Goal: Task Accomplishment & Management: Complete application form

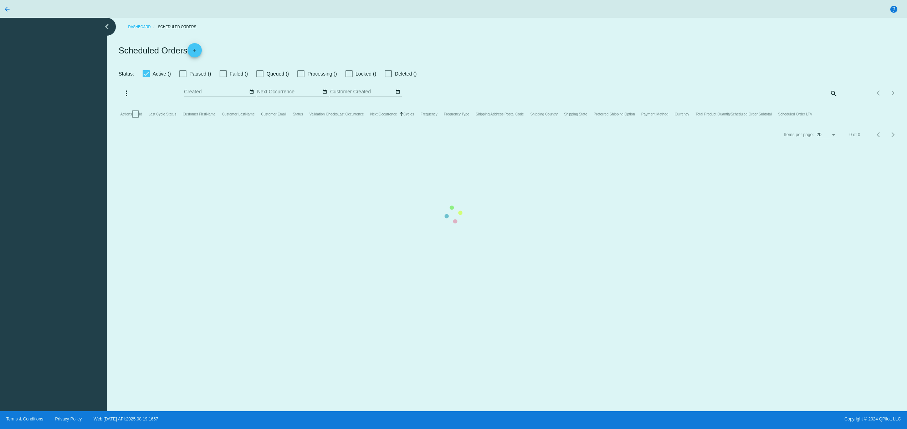
click at [308, 125] on mat-table "Actions Id Last Cycle Status Customer FirstName Customer LastName Customer Emai…" at bounding box center [510, 113] width 786 height 21
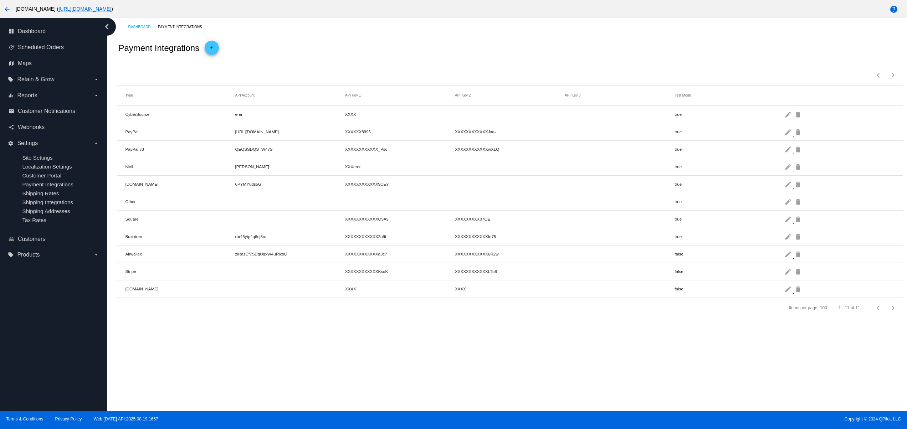
click at [111, 10] on link "https://woocommerce-753422-3397359.cloudwaysapps.com" at bounding box center [84, 9] width 53 height 6
click at [11, 9] on mat-icon "arrow_back" at bounding box center [7, 9] width 9 height 9
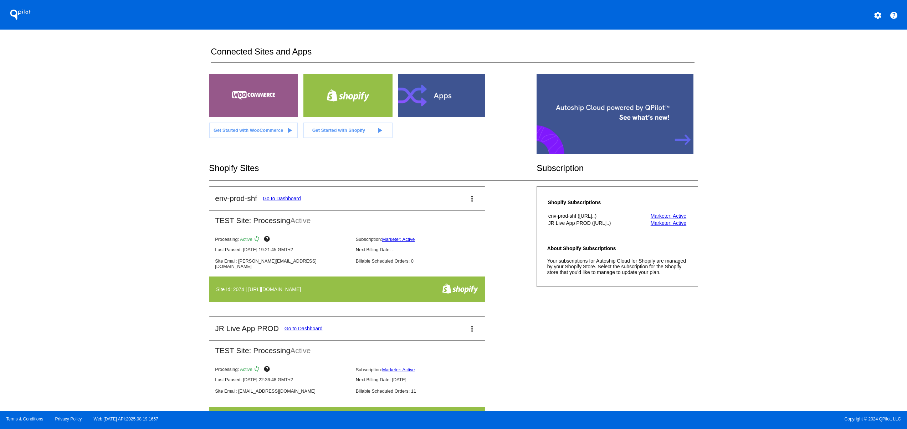
click at [307, 367] on div "Processing: Active sync help Subscription: Marketer: Active" at bounding box center [353, 367] width 276 height 11
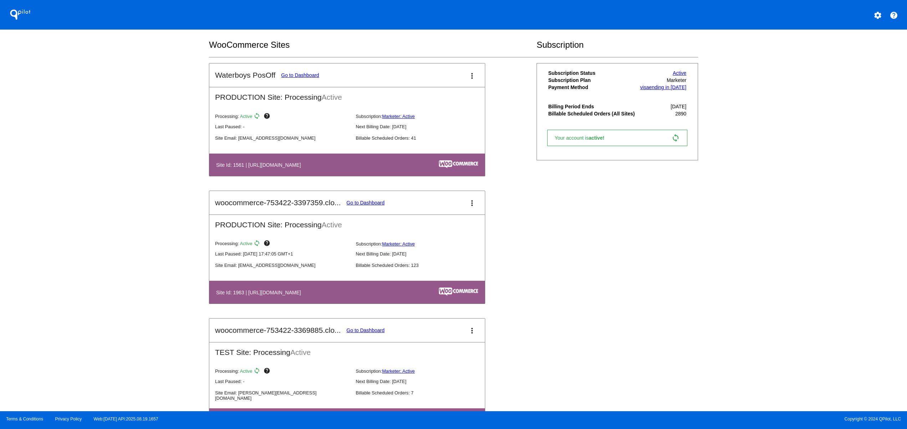
scroll to position [428, 0]
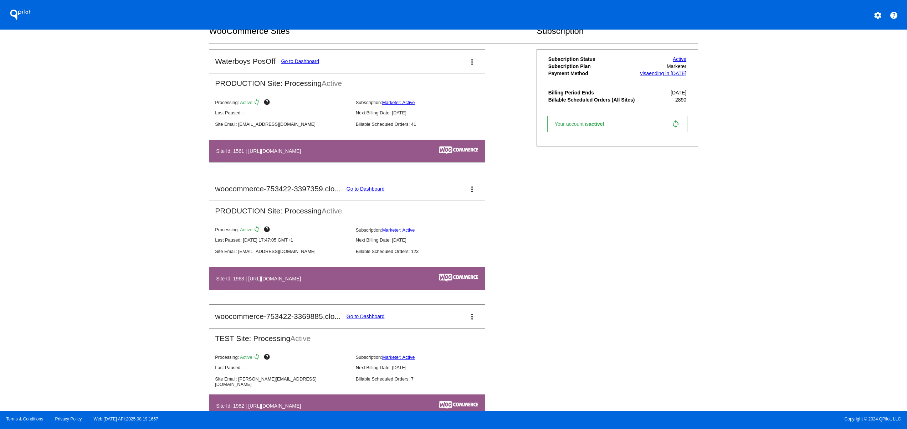
drag, startPoint x: 265, startPoint y: 161, endPoint x: 384, endPoint y: 164, distance: 118.8
click at [376, 162] on table "Site Id: 1561 | https://woocommerce-753422-2603966.cloudwaysapps.com" at bounding box center [347, 151] width 276 height 22
click at [164, 260] on div "QPilot settings help Connected Sites and Apps Get Started with WooCommerce play…" at bounding box center [453, 206] width 907 height 412
drag, startPoint x: 250, startPoint y: 273, endPoint x: 387, endPoint y: 279, distance: 137.1
click at [384, 279] on table "Site Id: 1963 | https://woocommerce-753422-3397359.cloudwaysapps.com" at bounding box center [347, 278] width 276 height 22
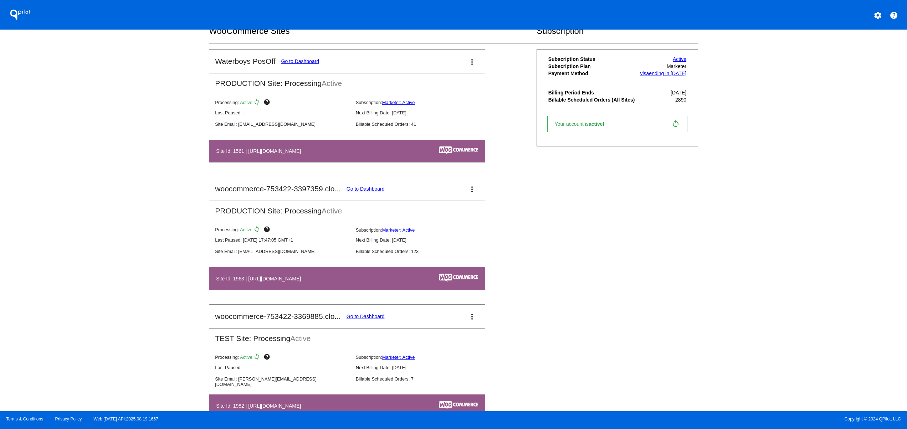
click at [364, 187] on mat-card-header "woocommerce-753422-3397359.clo... Go to Dashboard more_vert" at bounding box center [347, 189] width 276 height 24
click at [364, 190] on link "Go to Dashboard" at bounding box center [366, 189] width 38 height 6
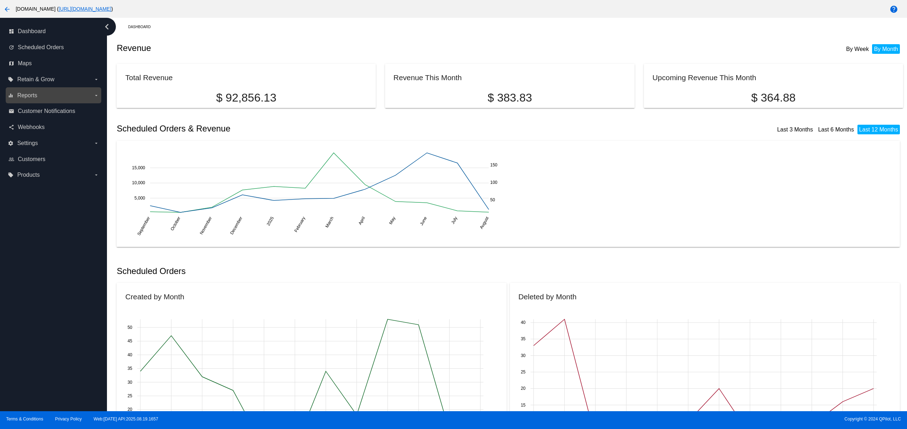
click at [34, 96] on span "Reports" at bounding box center [27, 95] width 20 height 6
click at [0, 0] on input "equalizer Reports arrow_drop_down" at bounding box center [0, 0] width 0 height 0
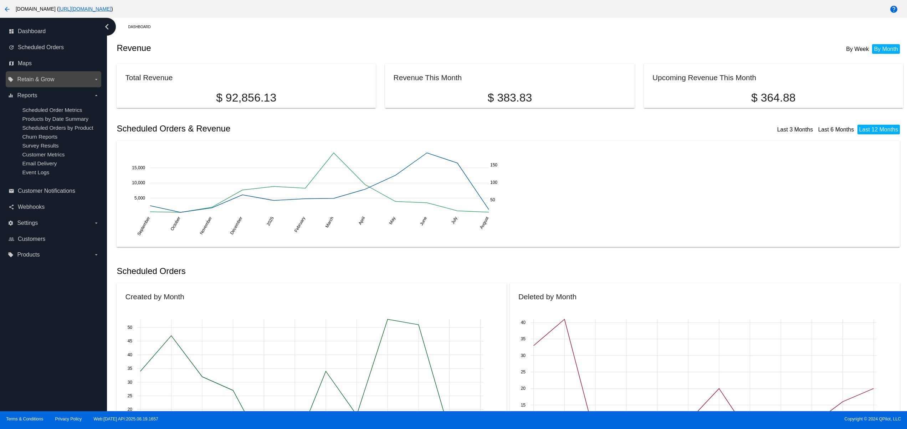
click at [30, 80] on span "Retain & Grow" at bounding box center [35, 79] width 37 height 6
click at [0, 0] on input "local_offer Retain & Grow arrow_drop_down" at bounding box center [0, 0] width 0 height 0
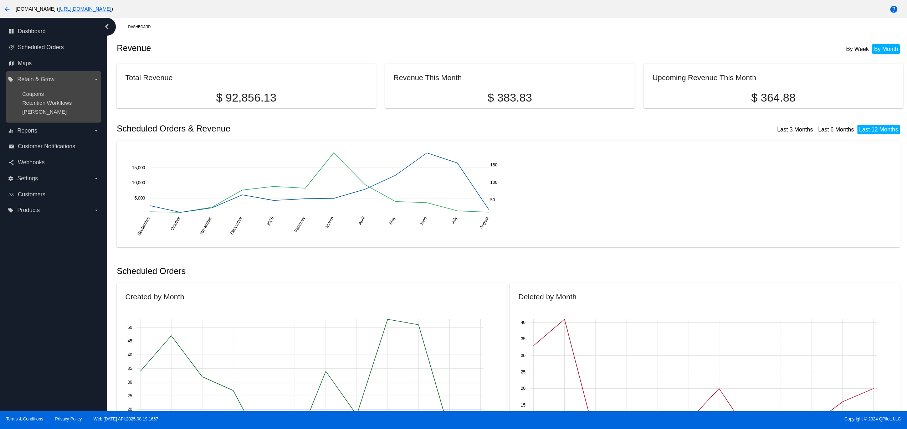
click at [35, 90] on ul "Coupons Retention Workflows Dunning" at bounding box center [53, 102] width 91 height 35
click at [43, 95] on span "Coupons" at bounding box center [33, 94] width 22 height 6
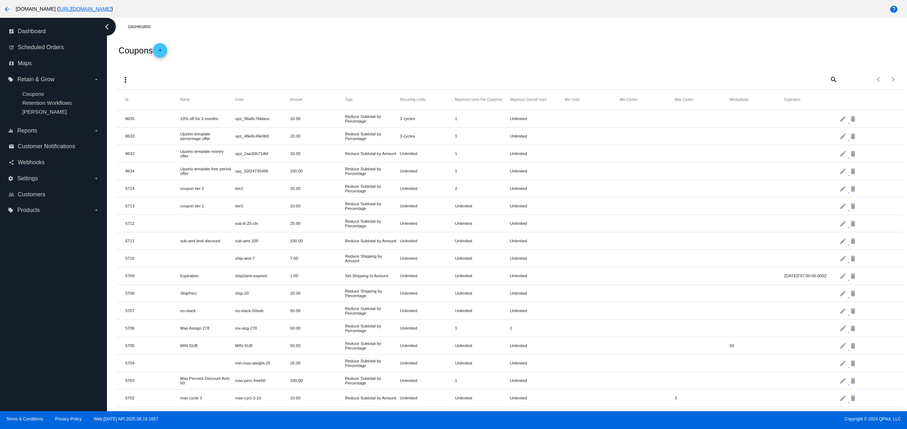
drag, startPoint x: 189, startPoint y: 188, endPoint x: 322, endPoint y: 214, distance: 135.1
click at [244, 188] on mat-row "5714 coupon tier 2 tier2 25.00 Reduce Subtotal by Percentage Unlimited 2 Unlimi…" at bounding box center [510, 188] width 786 height 17
click at [350, 250] on mat-row "5711 sub-amt limit discount sub-amt-100 100.00 Reduce Subtotal by Amount Unlimi…" at bounding box center [510, 241] width 786 height 17
drag, startPoint x: 170, startPoint y: 118, endPoint x: 436, endPoint y: 124, distance: 265.4
click at [436, 124] on mat-row "8635 10% off for 3 months upz_96a8c7bbbea 10.00 Reduce Subtotal by Percentage 3…" at bounding box center [510, 118] width 786 height 17
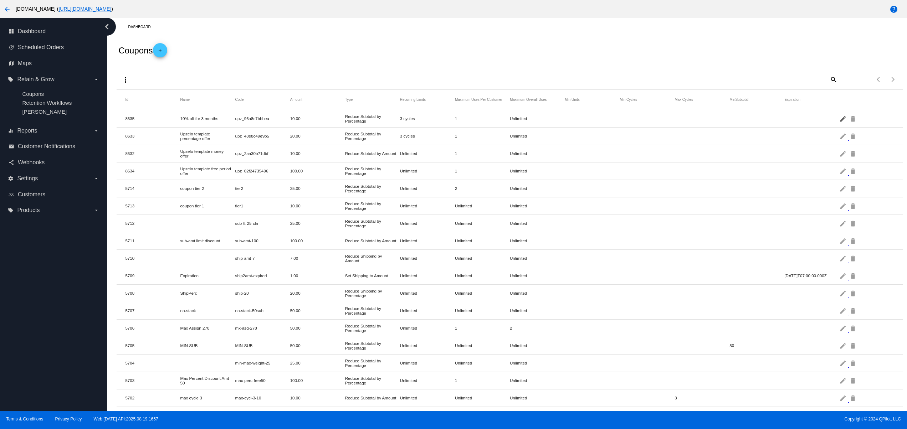
click at [840, 118] on mat-icon "edit" at bounding box center [844, 118] width 9 height 11
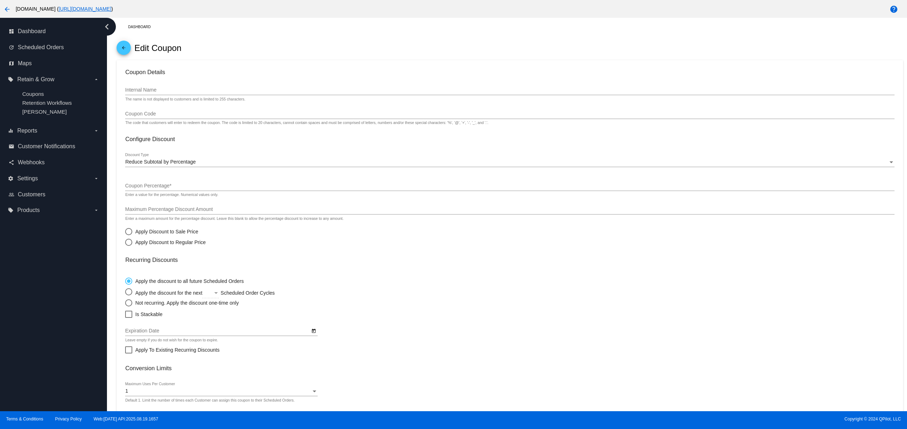
type input "10% off for 3 months"
type input "upz_96a8c7bbbea"
type input "10"
radio input "true"
radio input "false"
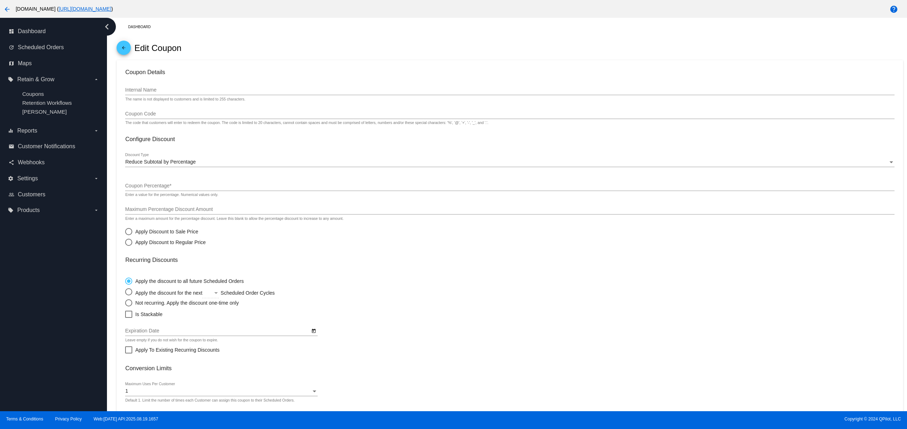
radio input "true"
checkbox input "true"
click at [37, 182] on span "Settings" at bounding box center [27, 178] width 21 height 6
click at [0, 0] on input "settings Settings arrow_drop_down" at bounding box center [0, 0] width 0 height 0
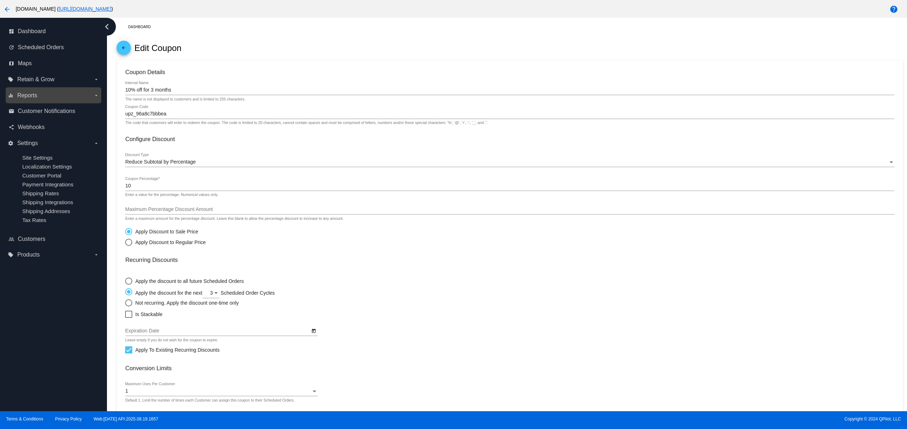
click at [25, 93] on span "Reports" at bounding box center [27, 95] width 20 height 6
click at [0, 0] on input "equalizer Reports arrow_drop_down" at bounding box center [0, 0] width 0 height 0
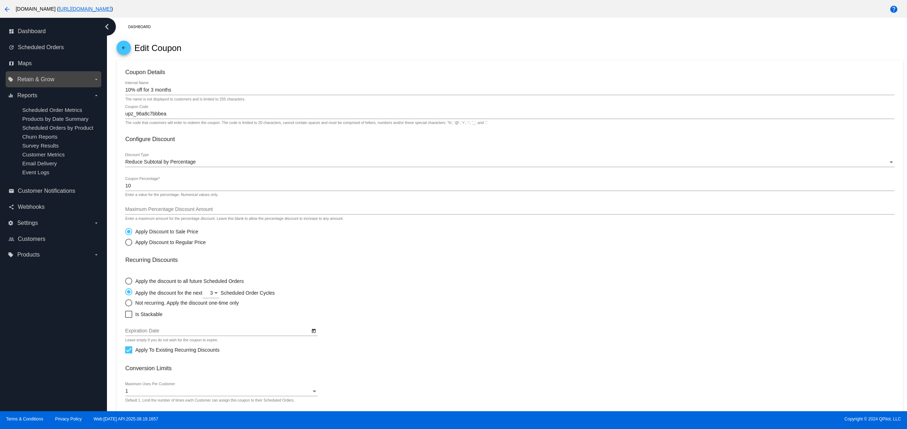
click at [25, 85] on label "local_offer Retain & Grow arrow_drop_down" at bounding box center [53, 79] width 91 height 11
click at [0, 0] on input "local_offer Retain & Grow arrow_drop_down" at bounding box center [0, 0] width 0 height 0
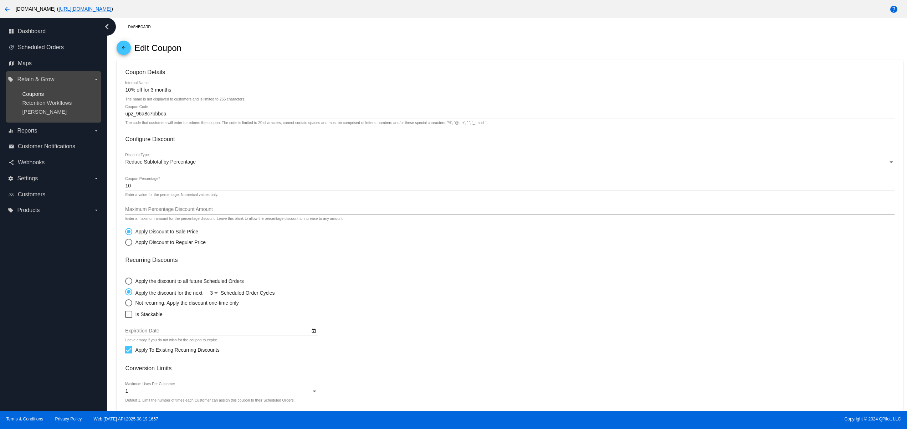
click at [39, 94] on span "Coupons" at bounding box center [33, 94] width 22 height 6
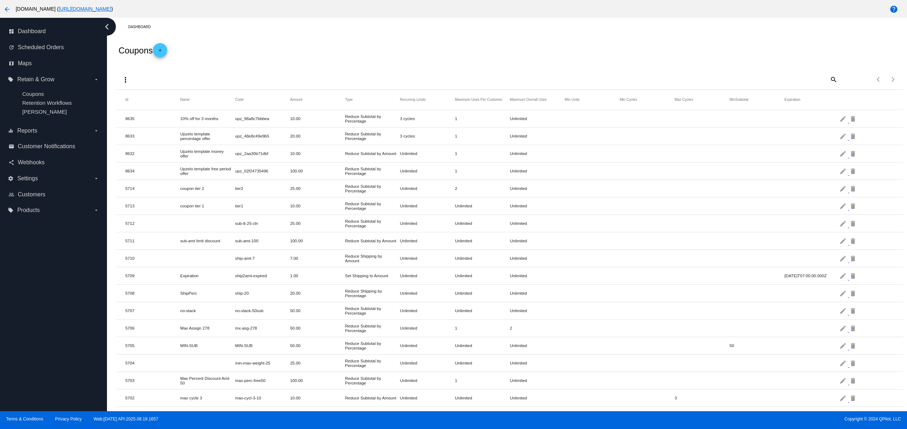
drag, startPoint x: 337, startPoint y: 156, endPoint x: 357, endPoint y: 156, distance: 19.3
click at [357, 156] on mat-row "8632 Upzelo template money offer upz_2aa30b71dbf 10.00 Reduce Subtotal by Amoun…" at bounding box center [510, 153] width 786 height 17
click at [396, 220] on mat-cell "Reduce Subtotal by Percentage" at bounding box center [372, 223] width 55 height 13
click at [335, 173] on mat-cell "100.00" at bounding box center [317, 171] width 55 height 8
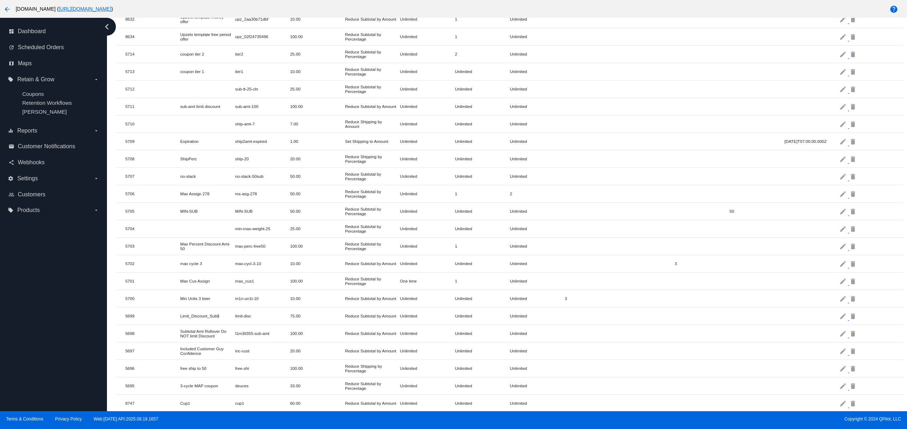
scroll to position [143, 0]
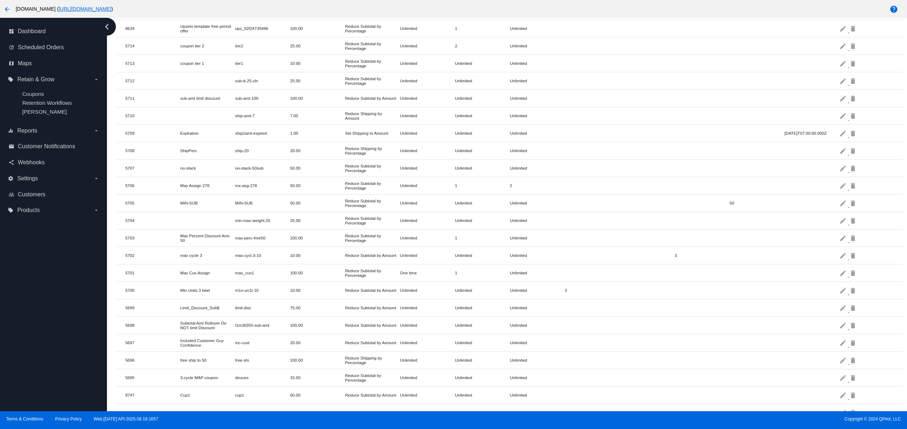
drag, startPoint x: 358, startPoint y: 333, endPoint x: 394, endPoint y: 335, distance: 35.7
click at [383, 330] on mat-cell "Reduce Subtotal by Amount" at bounding box center [372, 325] width 55 height 8
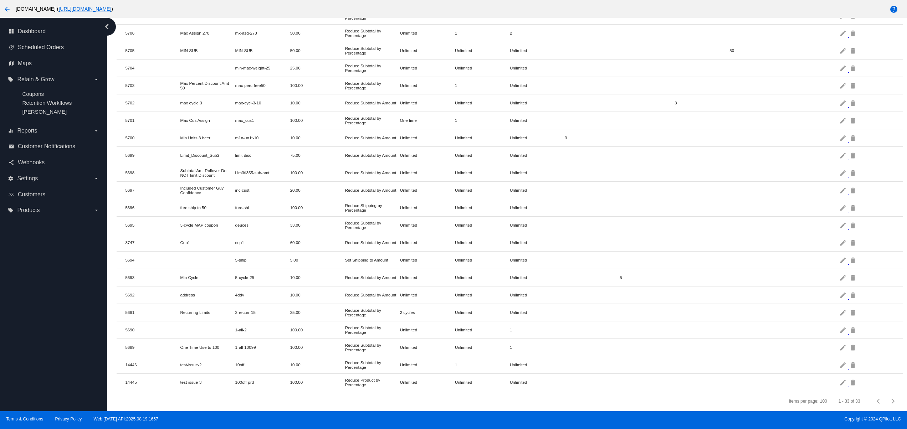
scroll to position [310, 0]
drag, startPoint x: 322, startPoint y: 285, endPoint x: 367, endPoint y: 282, distance: 45.0
click at [365, 287] on mat-row "5692 address 4ddy 10.00 Reduce Subtotal by Amount Unlimited Unlimited Unlimited…" at bounding box center [510, 295] width 786 height 17
drag, startPoint x: 333, startPoint y: 238, endPoint x: 318, endPoint y: 258, distance: 25.3
click at [328, 238] on mat-table "Id Name Code Amount Type Recurring Limits Maximum Uses Per Customer Maximum Ove…" at bounding box center [510, 93] width 786 height 597
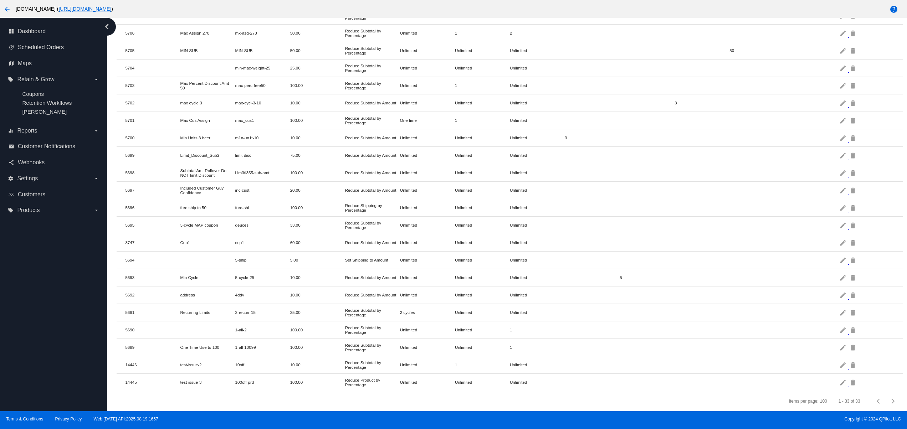
click at [373, 324] on mat-cell "Reduce Subtotal by Percentage" at bounding box center [372, 330] width 55 height 13
drag, startPoint x: 360, startPoint y: 86, endPoint x: 371, endPoint y: 269, distance: 182.9
click at [371, 269] on mat-table "Id Name Code Amount Type Recurring Limits Maximum Uses Per Customer Maximum Ove…" at bounding box center [510, 93] width 786 height 597
click at [409, 361] on mat-cell "Unlimited" at bounding box center [427, 365] width 55 height 8
drag, startPoint x: 367, startPoint y: 373, endPoint x: 337, endPoint y: 369, distance: 30.3
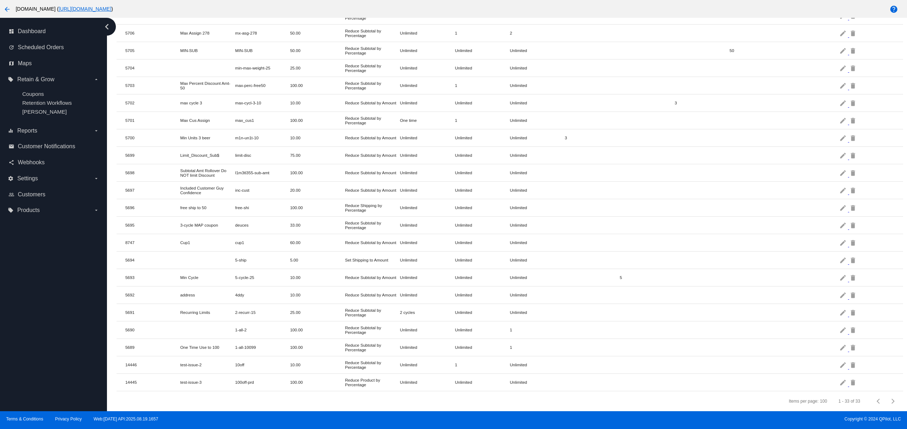
click at [337, 374] on mat-row "14445 test-issue-3 100off-prd 100.00 Reduce Product by Percentage Unlimited Unl…" at bounding box center [510, 382] width 786 height 17
drag, startPoint x: 176, startPoint y: 371, endPoint x: 262, endPoint y: 368, distance: 86.7
click at [258, 374] on mat-row "14445 test-issue-3 100off-prd 100.00 Reduce Product by Percentage Unlimited Unl…" at bounding box center [510, 382] width 786 height 17
click at [840, 377] on mat-icon "edit" at bounding box center [844, 382] width 9 height 11
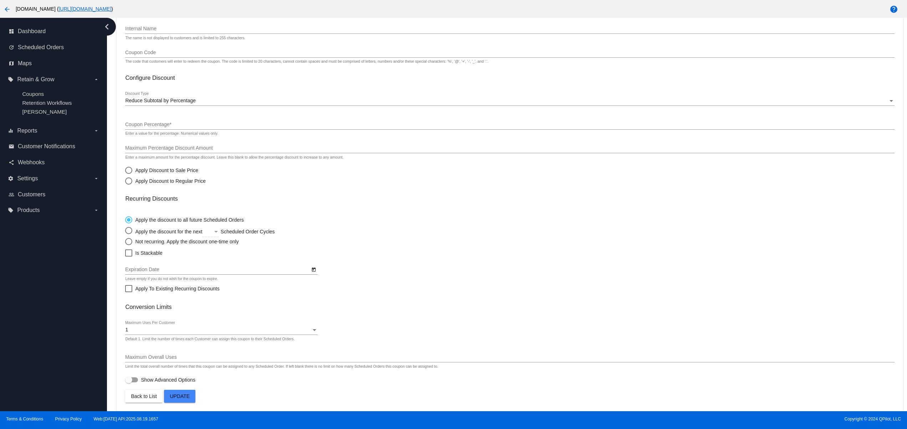
type input "test-issue-3"
type input "100off-prd"
type input "100"
type input "[Product] Das Beer Boot"
checkbox input "true"
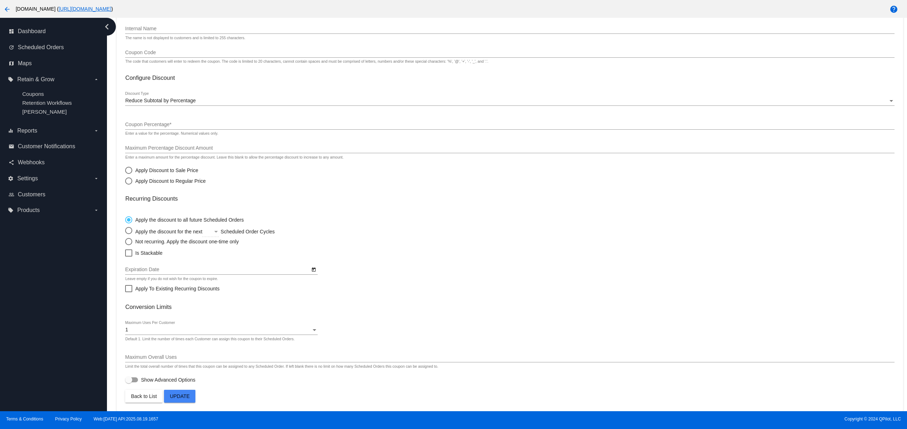
checkbox input "true"
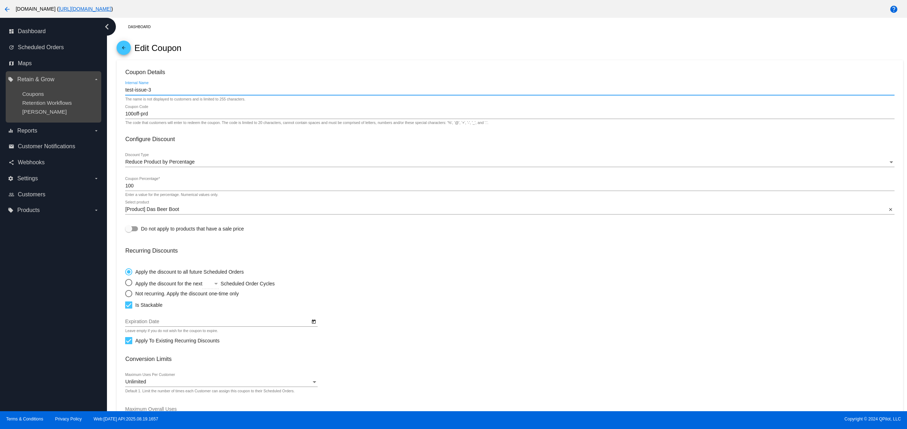
drag, startPoint x: 153, startPoint y: 88, endPoint x: 91, endPoint y: 87, distance: 62.1
click at [91, 87] on div "dashboard Dashboard update Scheduled Orders map Maps local_offer Retain & Grow …" at bounding box center [453, 215] width 907 height 394
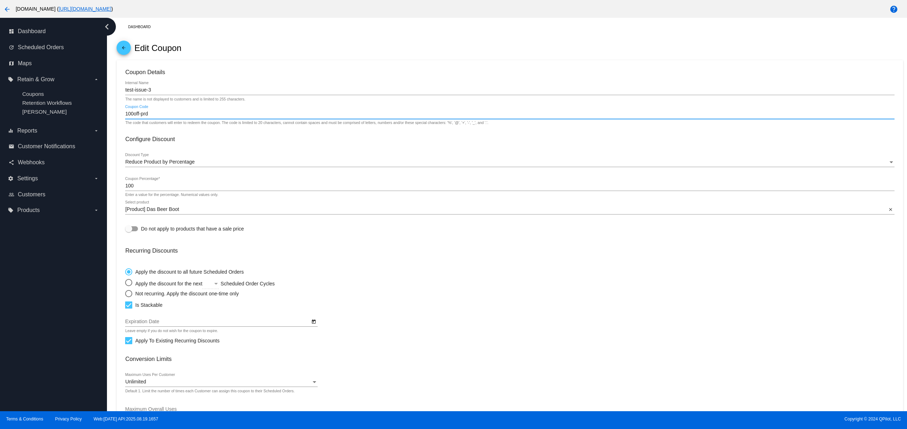
drag, startPoint x: 160, startPoint y: 117, endPoint x: 109, endPoint y: 116, distance: 51.4
click at [109, 116] on div "Dashboard arrow_back Edit Coupon Coupon Details test-issue-3 Internal Name The …" at bounding box center [507, 215] width 800 height 394
click at [62, 335] on div "dashboard Dashboard update Scheduled Orders map Maps local_offer Retain & Grow …" at bounding box center [53, 215] width 107 height 394
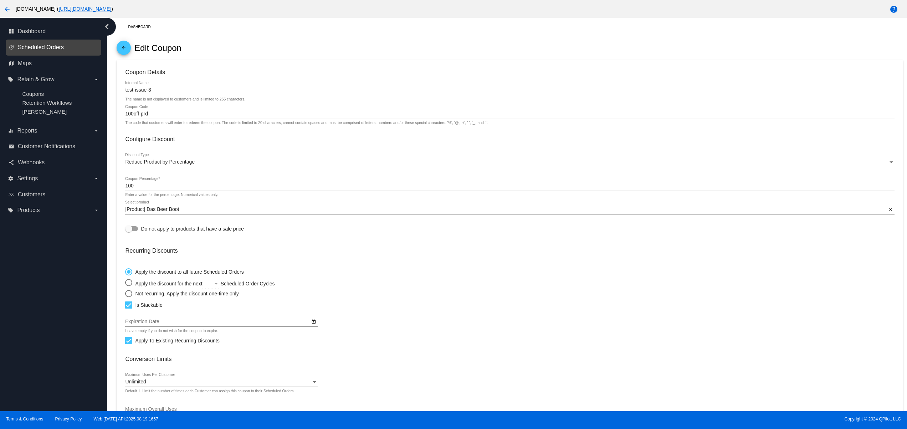
click at [51, 44] on span "Scheduled Orders" at bounding box center [41, 47] width 46 height 6
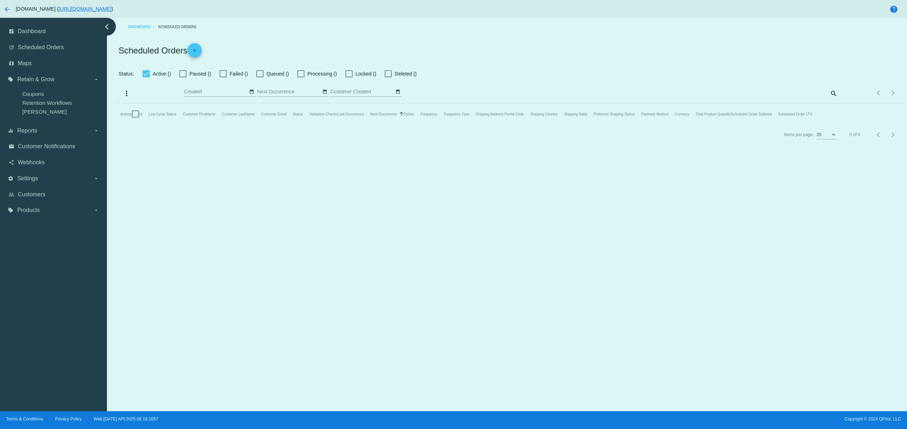
checkbox input "true"
type input "08/20/2025 - 08/21/2025"
click at [147, 117] on mat-table "Actions Id Last Cycle Status Customer FirstName Customer LastName Customer Emai…" at bounding box center [510, 127] width 786 height 21
click at [147, 75] on div at bounding box center [146, 73] width 7 height 7
click at [146, 77] on input "Active ()" at bounding box center [146, 77] width 0 height 0
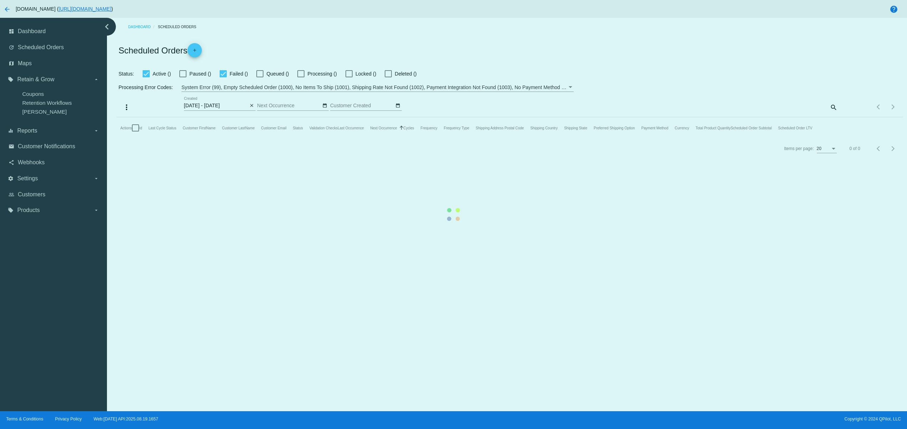
checkbox input "false"
click at [233, 117] on mat-table "Actions Id Last Cycle Status Customer FirstName Customer LastName Customer Emai…" at bounding box center [510, 138] width 786 height 42
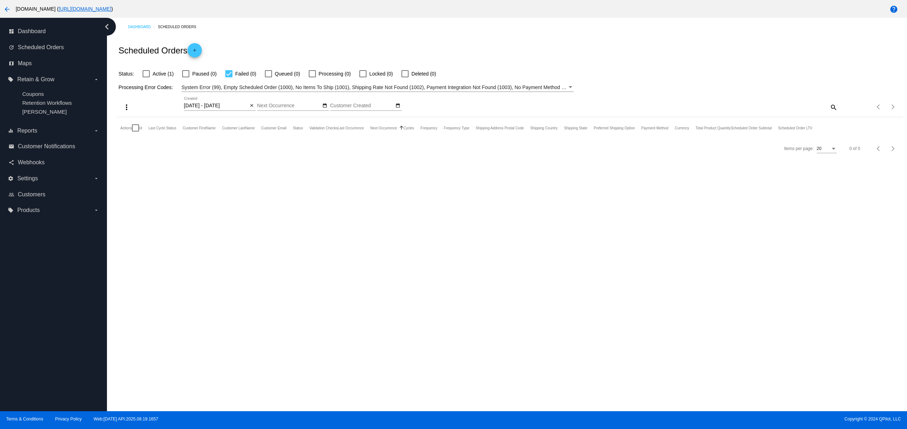
click at [231, 76] on div at bounding box center [228, 73] width 7 height 7
click at [229, 77] on input "Failed (0)" at bounding box center [229, 77] width 0 height 0
checkbox input "false"
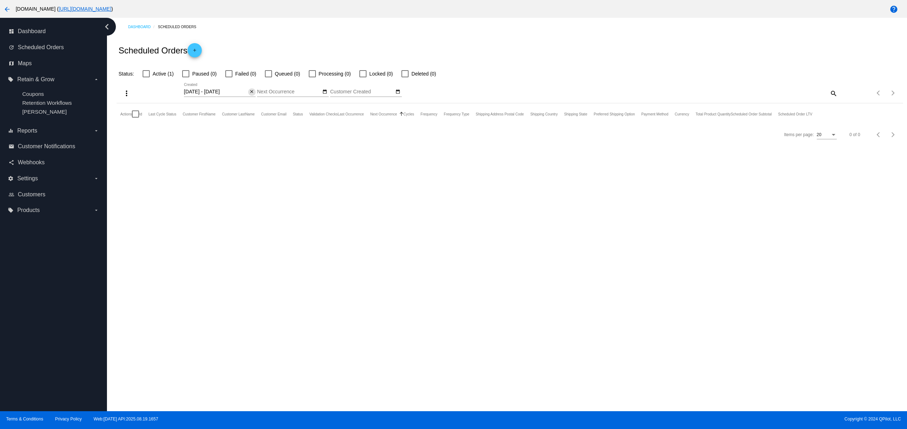
click at [249, 103] on mat-table "Actions Id Last Cycle Status Customer FirstName Customer LastName Customer Emai…" at bounding box center [510, 113] width 786 height 21
click at [250, 89] on mat-icon "close" at bounding box center [251, 92] width 5 height 6
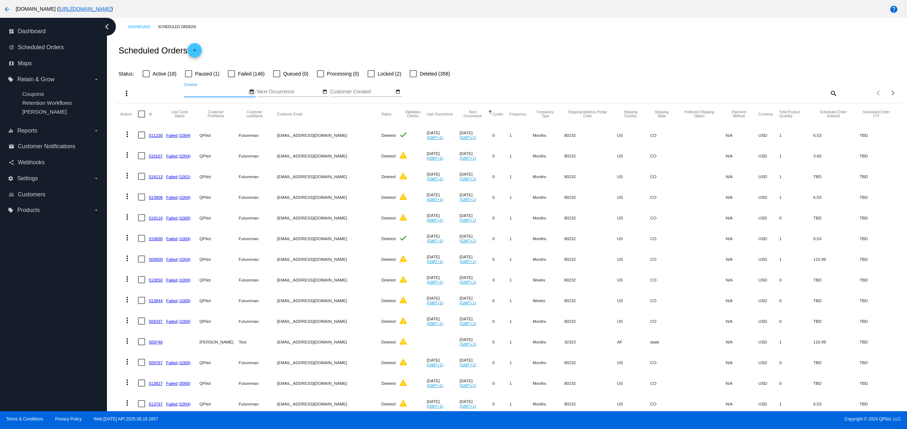
click at [248, 92] on div "Aug Jan Feb Mar Apr Su Mo Tu We Th" at bounding box center [220, 90] width 72 height 14
click at [200, 50] on link "add" at bounding box center [195, 50] width 14 height 14
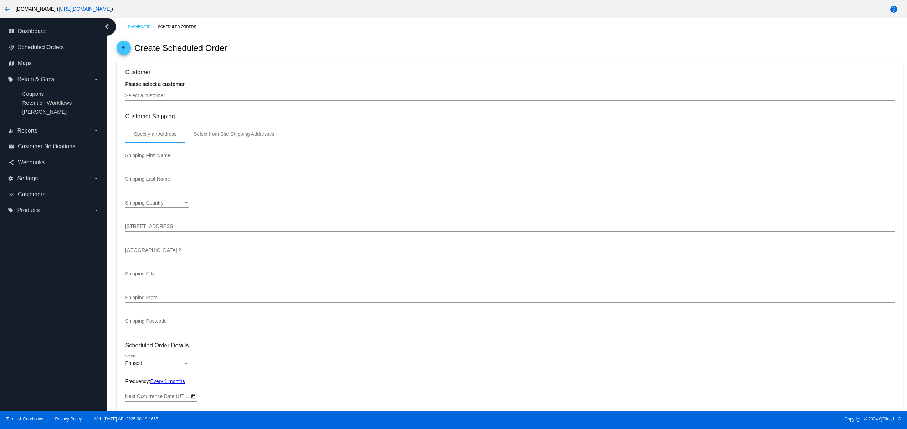
type input "9/21/2025"
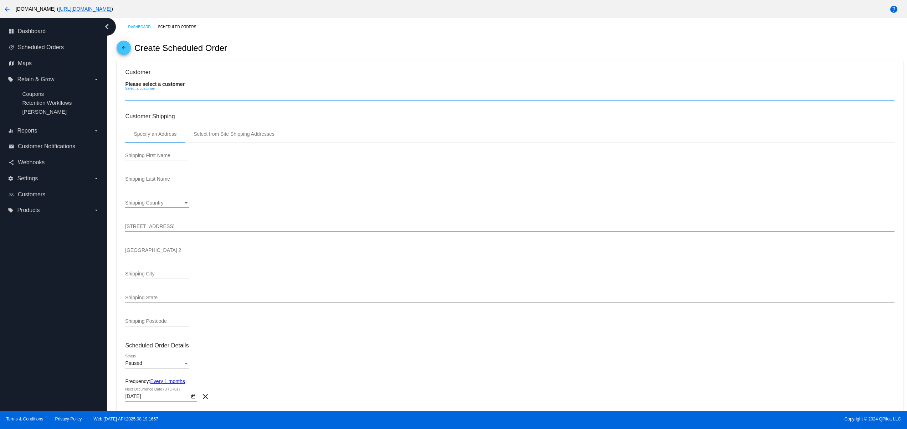
click at [149, 94] on input "Select a customer" at bounding box center [509, 96] width 769 height 6
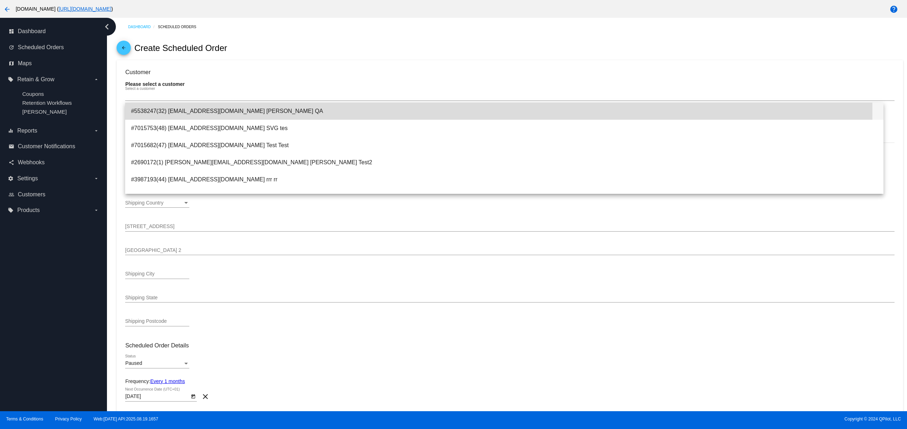
click at [163, 110] on span "#5538247(32) svitglus@gmail.com Svitlana QA" at bounding box center [504, 111] width 747 height 17
type input "Renata"
type input "Klein"
type input "100000 Wads"
type input "Mountain View"
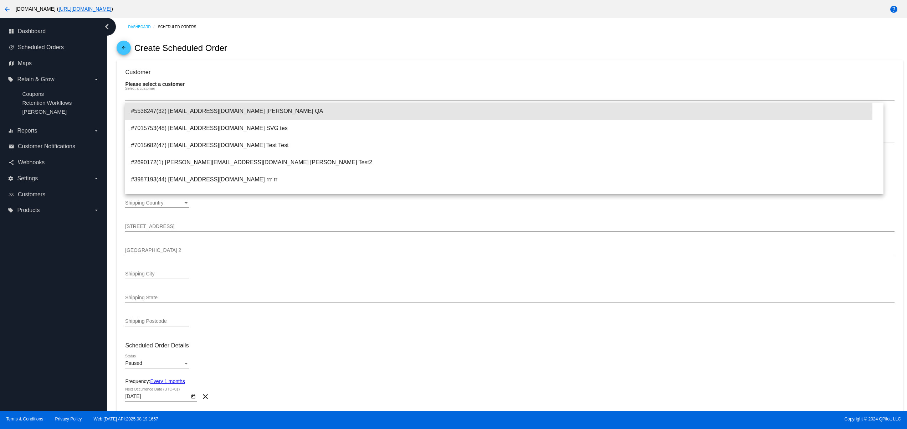
type input "94043"
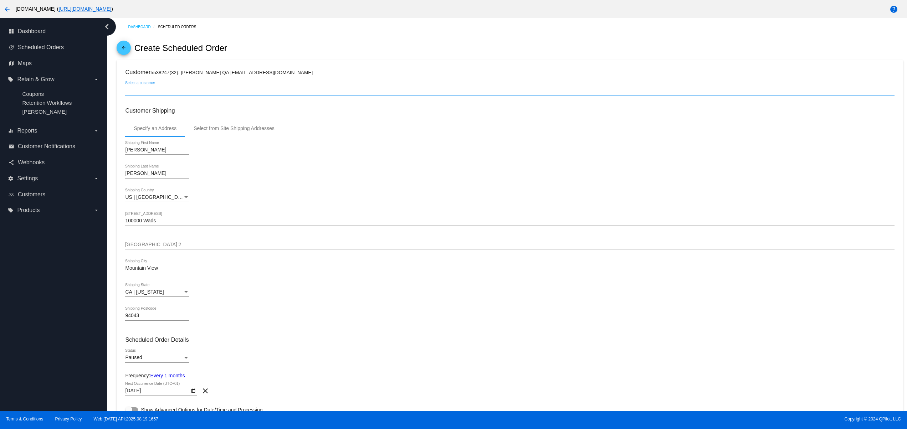
scroll to position [143, 0]
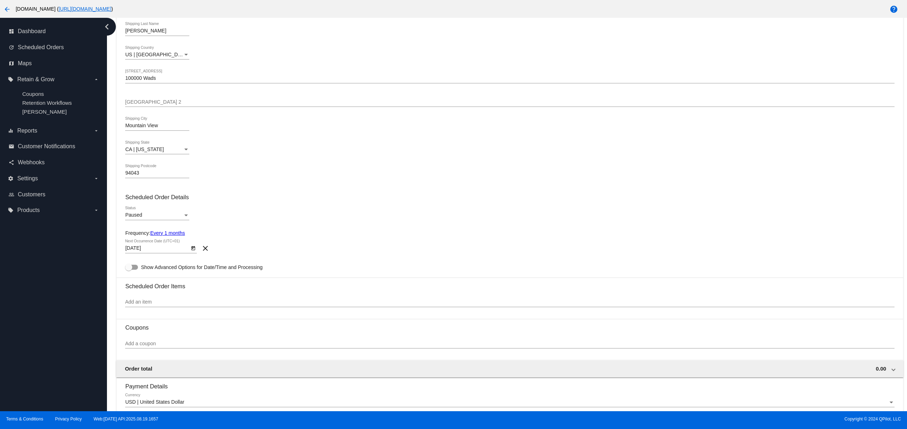
click at [174, 218] on div "Paused" at bounding box center [154, 216] width 58 height 6
click at [162, 205] on span "Active" at bounding box center [157, 203] width 64 height 15
click at [453, 210] on div "Active Status" at bounding box center [509, 217] width 769 height 20
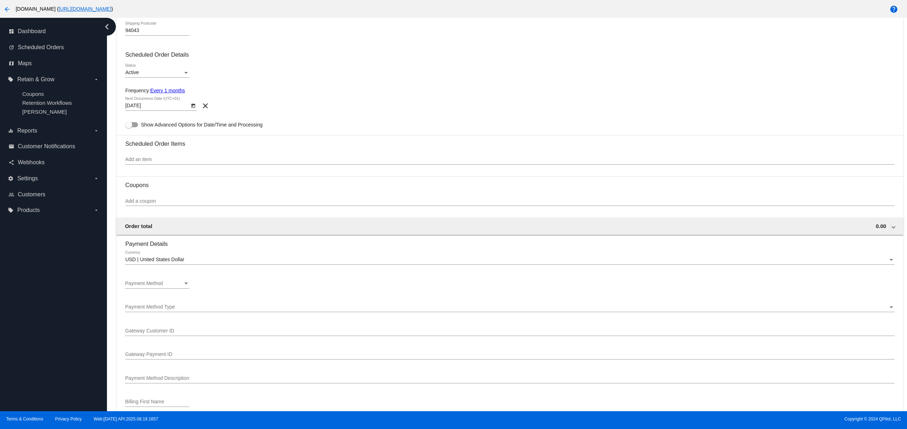
click at [225, 163] on input "Add an item" at bounding box center [509, 160] width 769 height 6
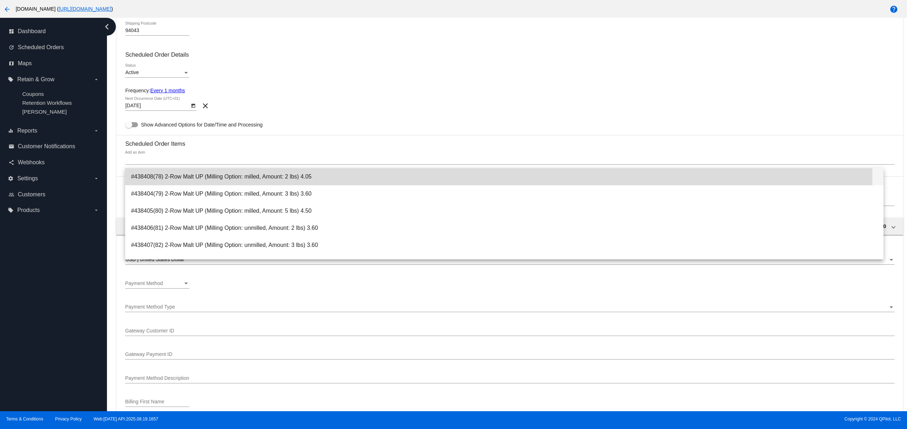
click at [217, 178] on span "#438408(78) 2-Row Malt UP (Milling Option: milled, Amount: 2 lbs) 4.05" at bounding box center [504, 176] width 747 height 17
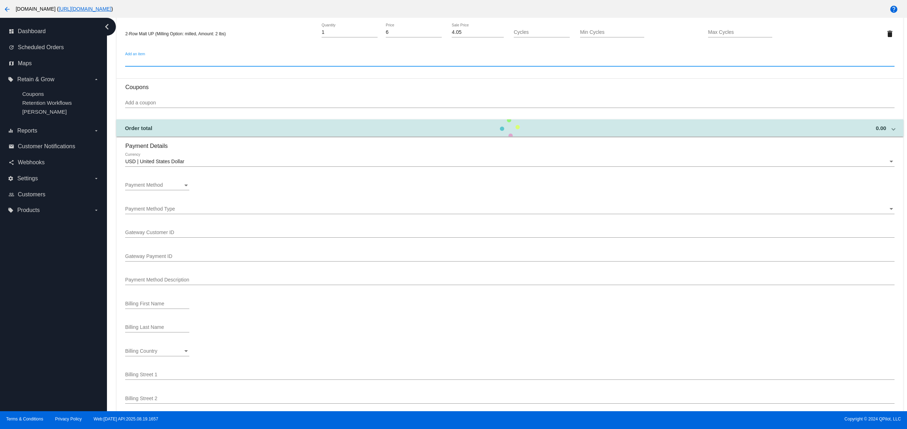
scroll to position [428, 0]
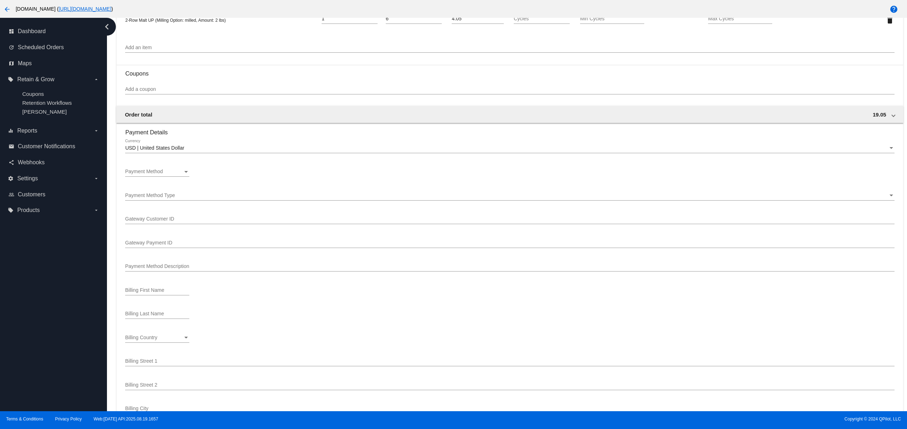
click at [178, 177] on div "Payment Method Payment Method" at bounding box center [157, 170] width 64 height 14
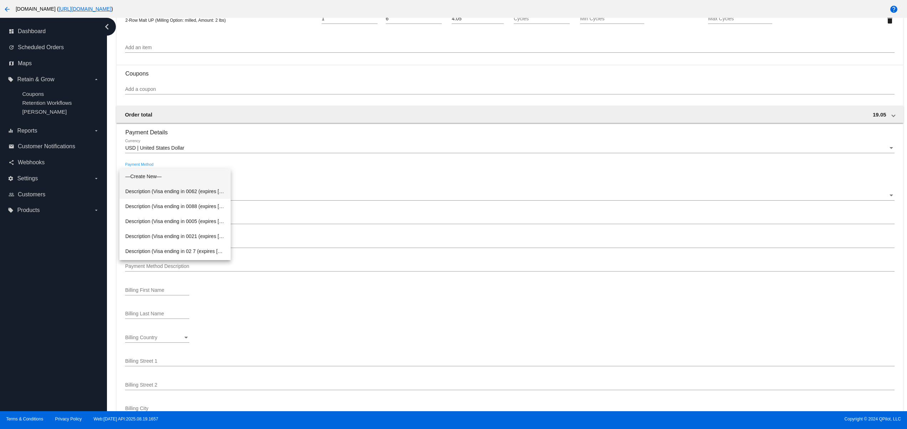
click at [196, 193] on span "Description (Visa ending in 0062 (expires 02/28)) GatewayCustomerId (cus_hkdmrl…" at bounding box center [175, 191] width 100 height 15
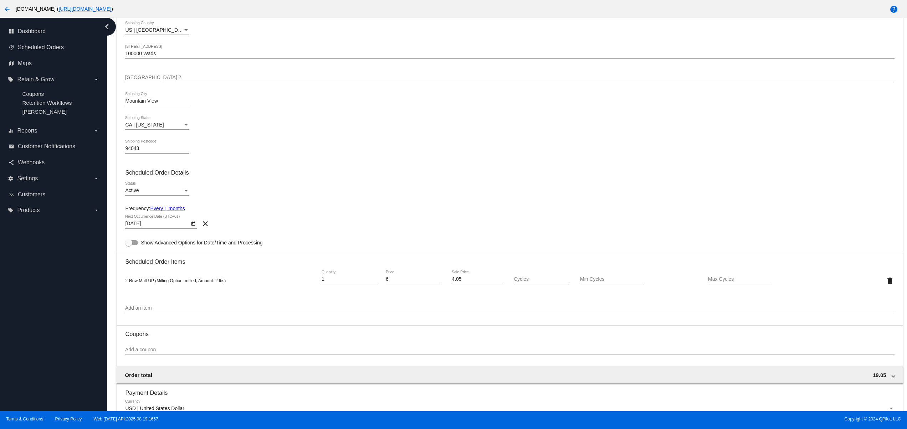
scroll to position [153, 0]
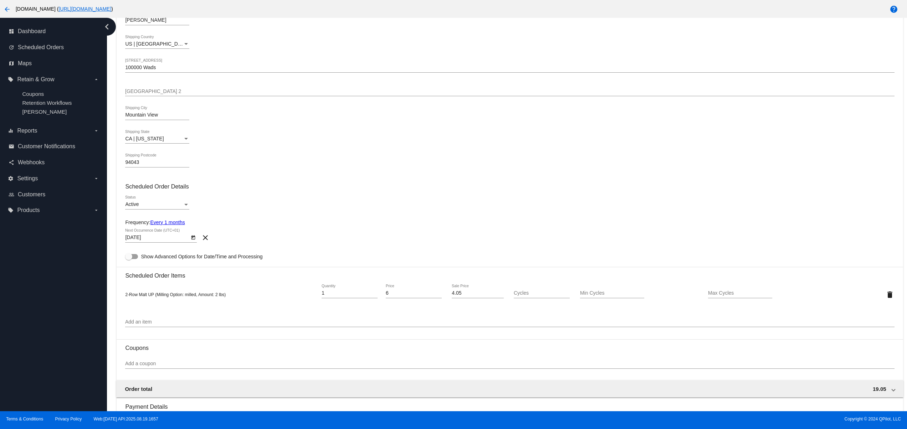
click at [184, 323] on input "Add an item" at bounding box center [509, 323] width 769 height 6
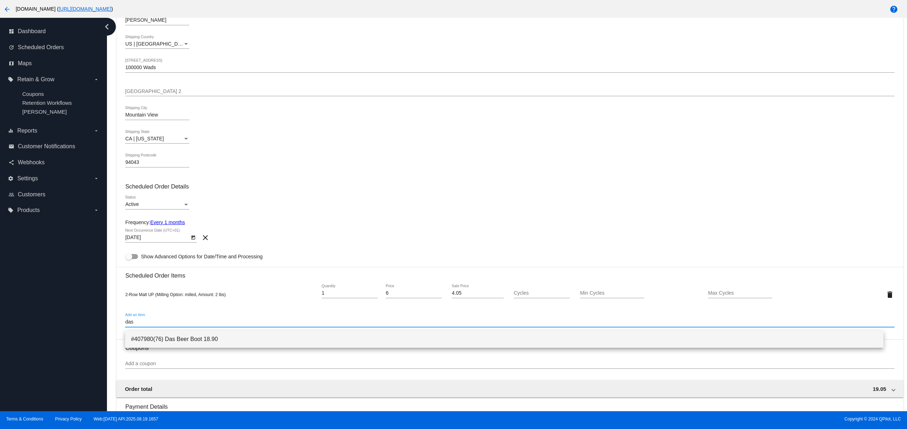
type input "das"
click at [228, 340] on span "#407980(76) Das Beer Boot 18.90" at bounding box center [504, 339] width 747 height 17
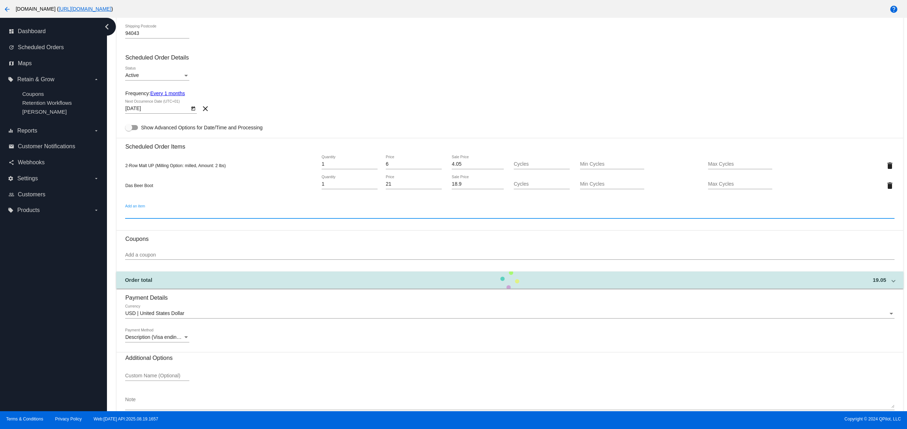
scroll to position [296, 0]
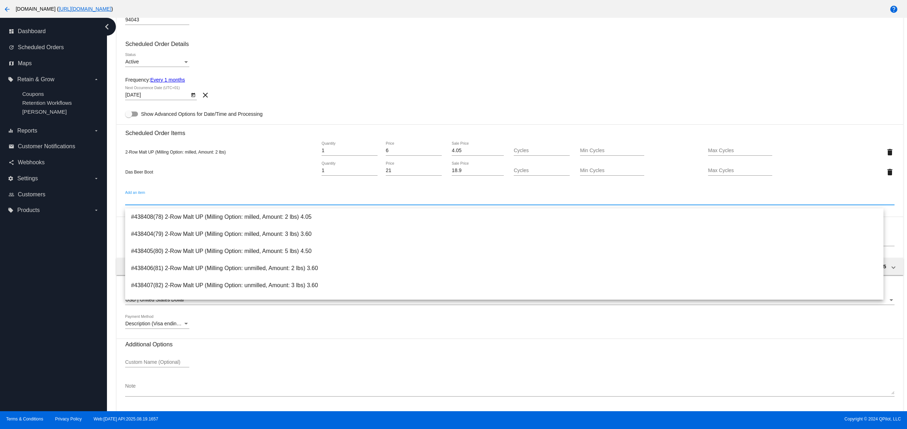
click at [149, 203] on input "Add an item" at bounding box center [509, 200] width 769 height 6
click at [58, 290] on div "dashboard Dashboard update Scheduled Orders map Maps local_offer Retain & Grow …" at bounding box center [53, 215] width 107 height 394
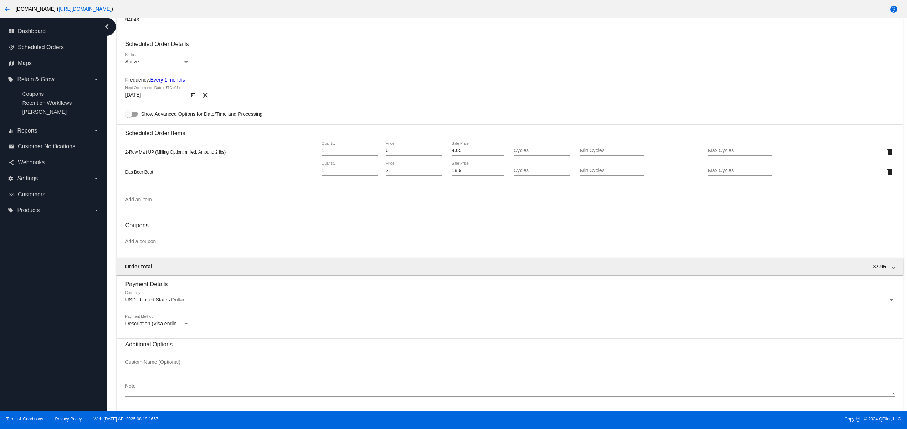
click at [146, 229] on h3 "Coupons" at bounding box center [509, 223] width 769 height 12
click at [146, 241] on div "Add a coupon" at bounding box center [509, 240] width 769 height 14
paste input "[100off-prd"
click at [164, 246] on div at bounding box center [509, 246] width 769 height 0
click at [124, 243] on mat-card "Customer 5538247(32): Svitlana QA svitglus@gmail.com Select a customer Customer…" at bounding box center [510, 95] width 786 height 663
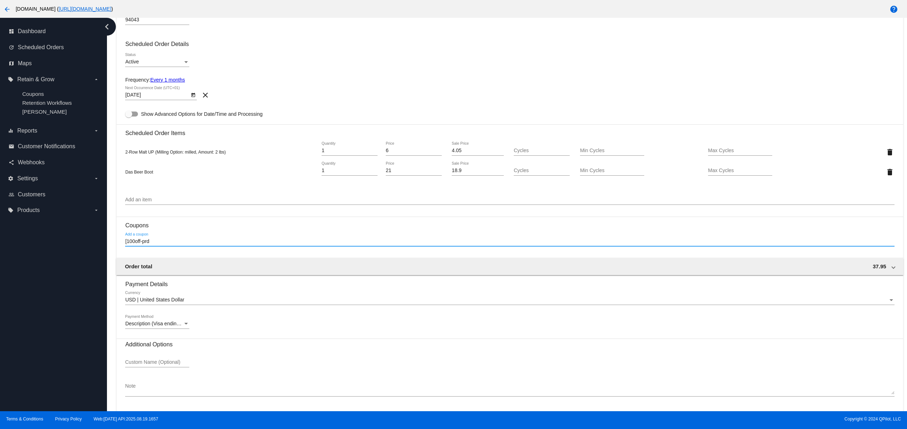
click at [131, 244] on input "[100off-prd" at bounding box center [509, 242] width 769 height 6
click at [126, 243] on input "[100off-prd" at bounding box center [509, 242] width 769 height 6
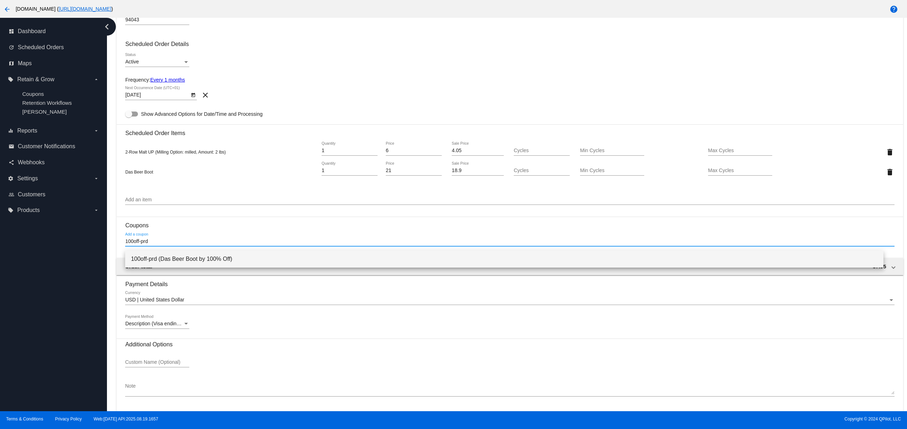
type input "100off-prd"
click at [225, 258] on span "100off-prd (Das Beer Boot by 100% Off)" at bounding box center [504, 259] width 747 height 17
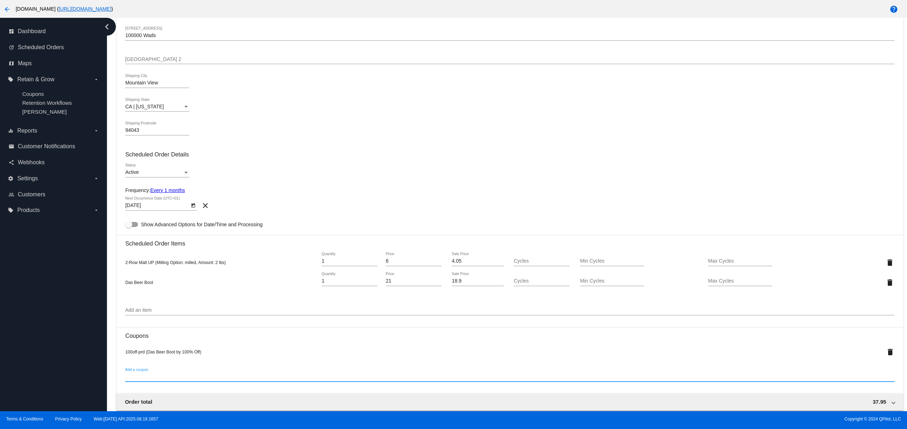
scroll to position [199, 0]
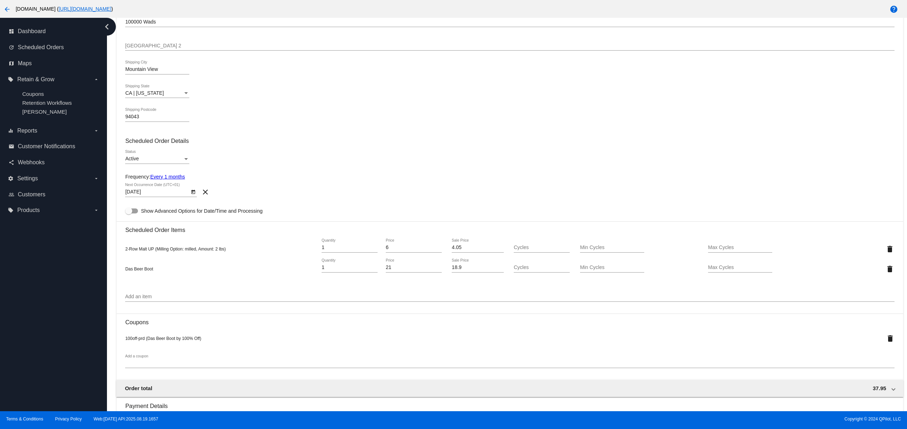
drag, startPoint x: 126, startPoint y: 251, endPoint x: 239, endPoint y: 251, distance: 113.1
click at [239, 251] on div "2-Row Malt UP (Milling Option: milled, Amount: 2 lbs)" at bounding box center [221, 249] width 192 height 6
drag, startPoint x: 170, startPoint y: 267, endPoint x: 124, endPoint y: 273, distance: 46.0
click at [124, 273] on mat-card "Customer 5538247(32): Svitlana QA svitglus@gmail.com Select a customer Customer…" at bounding box center [510, 205] width 786 height 688
copy span "Das Beer Boot"
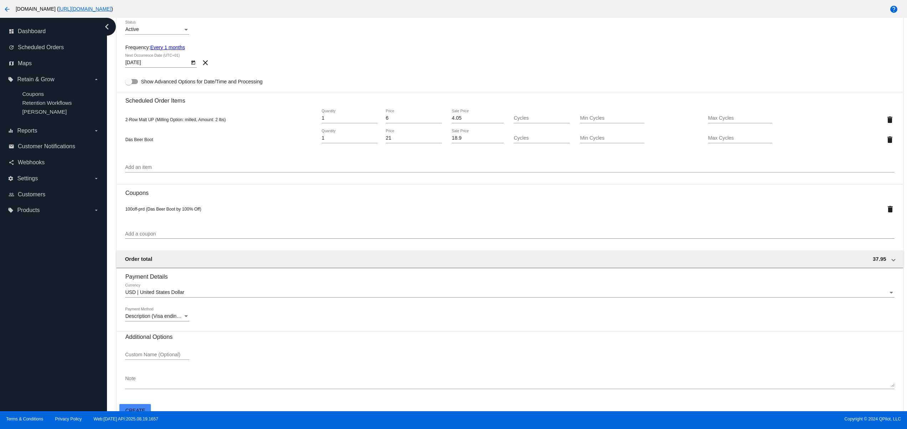
scroll to position [342, 0]
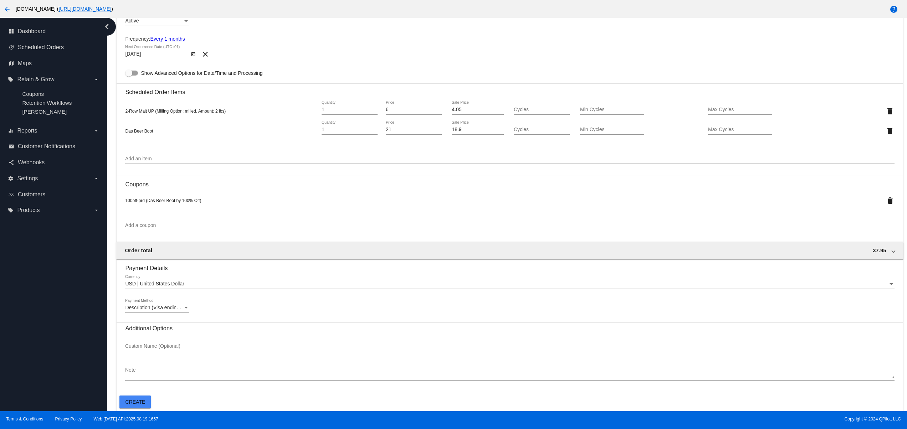
drag, startPoint x: 210, startPoint y: 201, endPoint x: 122, endPoint y: 200, distance: 88.8
click at [122, 200] on mat-card "Customer 5538247(32): Svitlana QA svitglus@gmail.com Select a customer Customer…" at bounding box center [510, 67] width 786 height 688
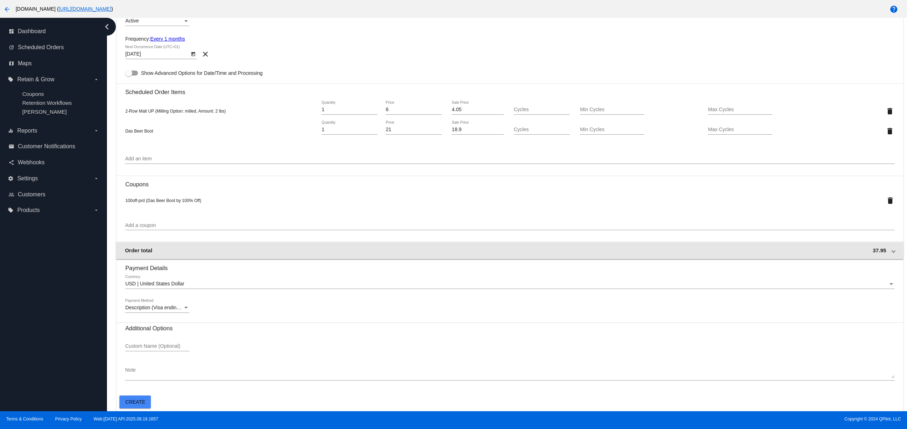
copy span "100off-prd (Das Beer Boot by 100% Off)"
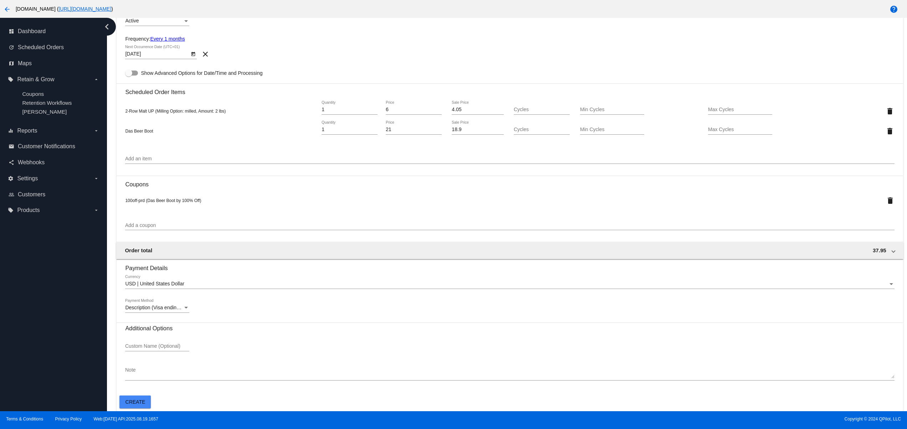
click at [118, 405] on mat-card "Customer 5538247(32): Svitlana QA svitglus@gmail.com Select a customer Customer…" at bounding box center [510, 67] width 786 height 688
click at [124, 401] on button "Create" at bounding box center [134, 402] width 31 height 13
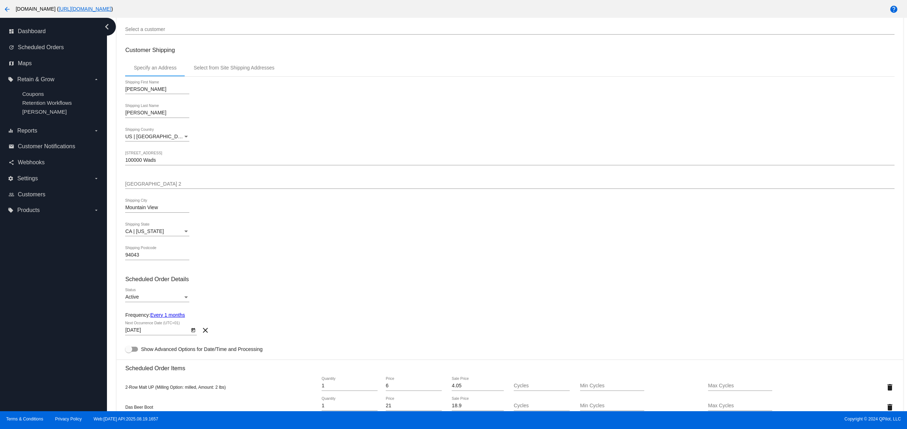
scroll to position [0, 0]
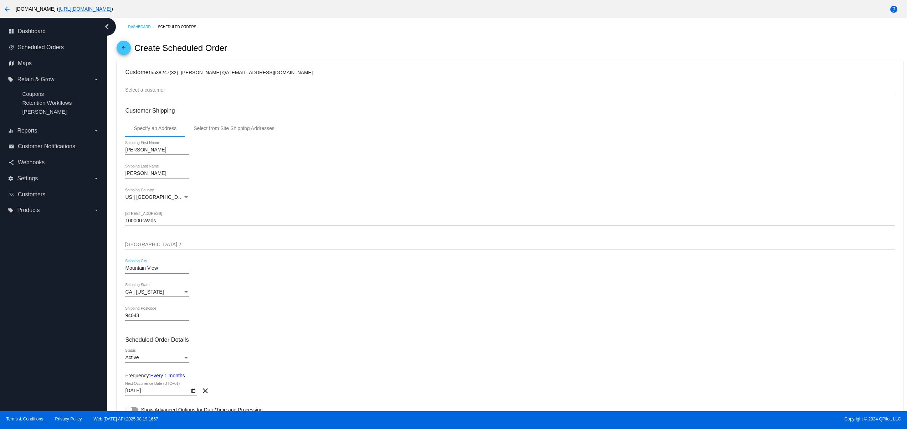
drag, startPoint x: 163, startPoint y: 270, endPoint x: 50, endPoint y: 275, distance: 112.8
click at [52, 273] on div "dashboard Dashboard update Scheduled Orders map Maps local_offer Retain & Grow …" at bounding box center [453, 215] width 907 height 394
click at [318, 283] on div "Renata Shipping First Name Klein Shipping Last Name US | USA Shipping Country 1…" at bounding box center [509, 233] width 769 height 193
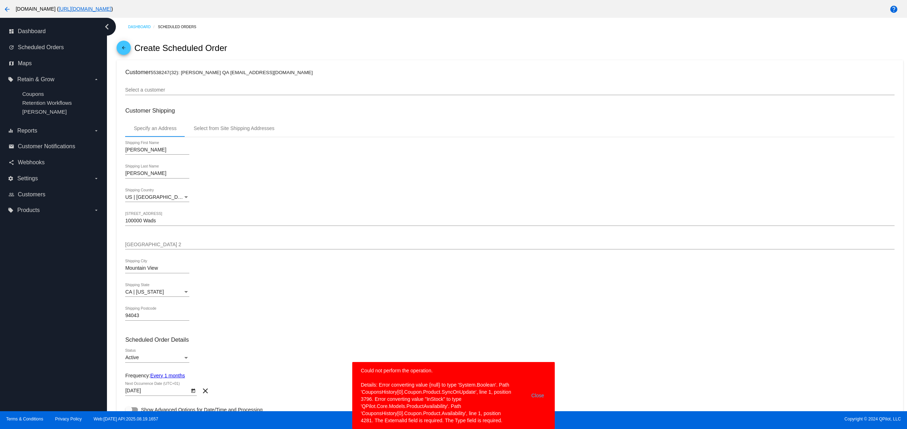
click at [143, 226] on div at bounding box center [509, 226] width 769 height 0
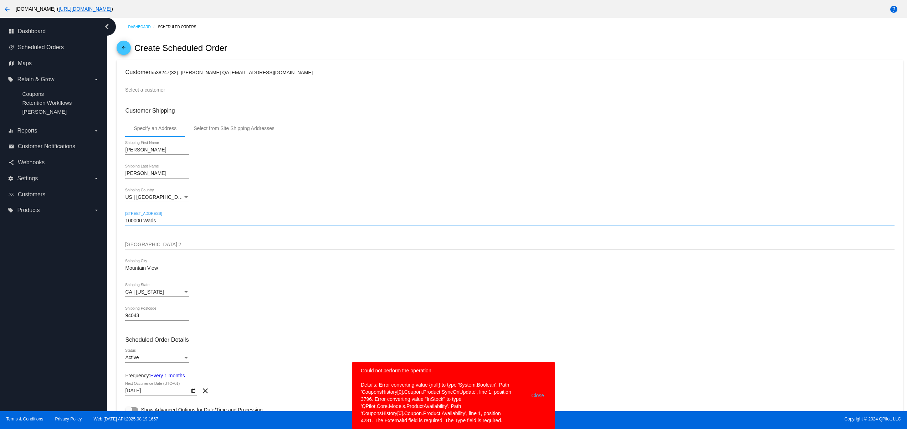
click at [143, 223] on input "100000 Wads" at bounding box center [509, 221] width 769 height 6
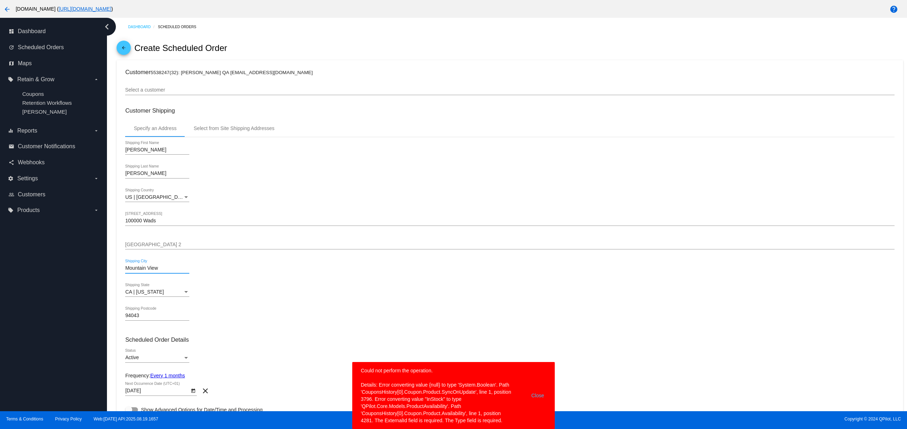
drag, startPoint x: 167, startPoint y: 269, endPoint x: 73, endPoint y: 270, distance: 93.8
click at [73, 270] on div "dashboard Dashboard update Scheduled Orders map Maps local_offer Retain & Grow …" at bounding box center [453, 215] width 907 height 394
click at [137, 315] on input "94043" at bounding box center [157, 316] width 64 height 6
click at [137, 314] on div "94043 Shipping Postcode" at bounding box center [157, 314] width 64 height 14
